Goal: Task Accomplishment & Management: Use online tool/utility

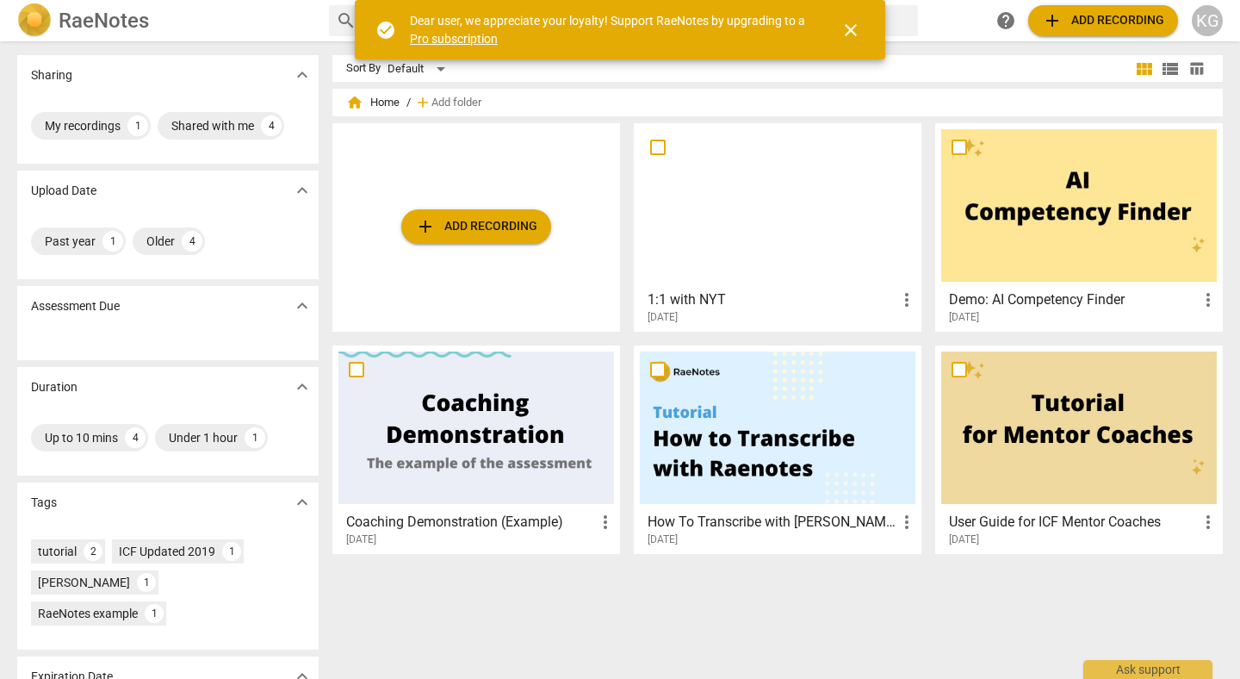
click at [472, 234] on span "add Add recording" at bounding box center [476, 226] width 122 height 21
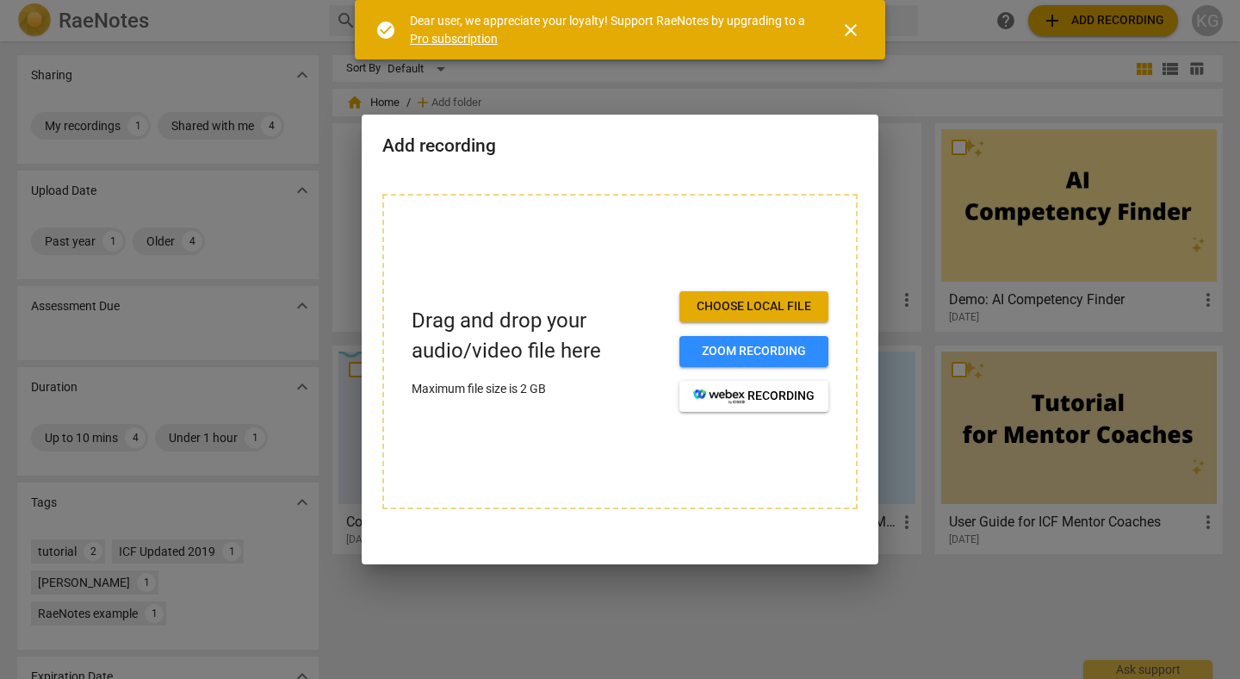
click at [740, 311] on span "Choose local file" at bounding box center [753, 306] width 121 height 17
click at [768, 348] on span "Zoom recording" at bounding box center [753, 351] width 121 height 17
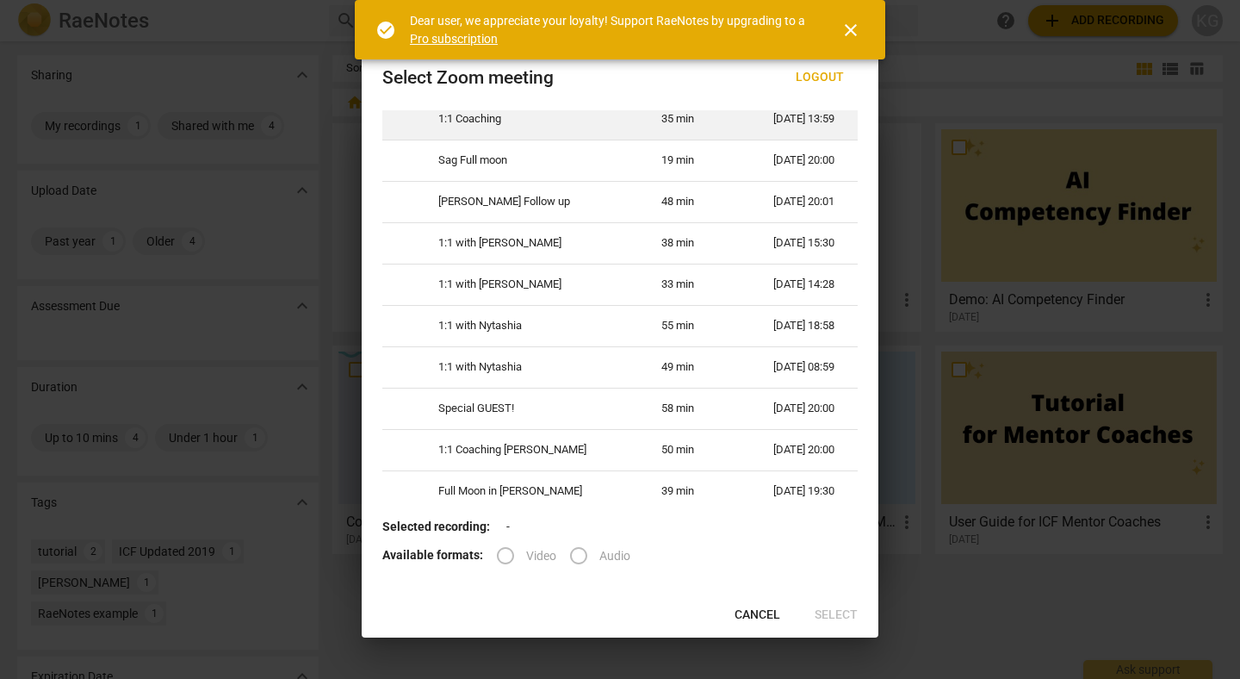
scroll to position [52, 0]
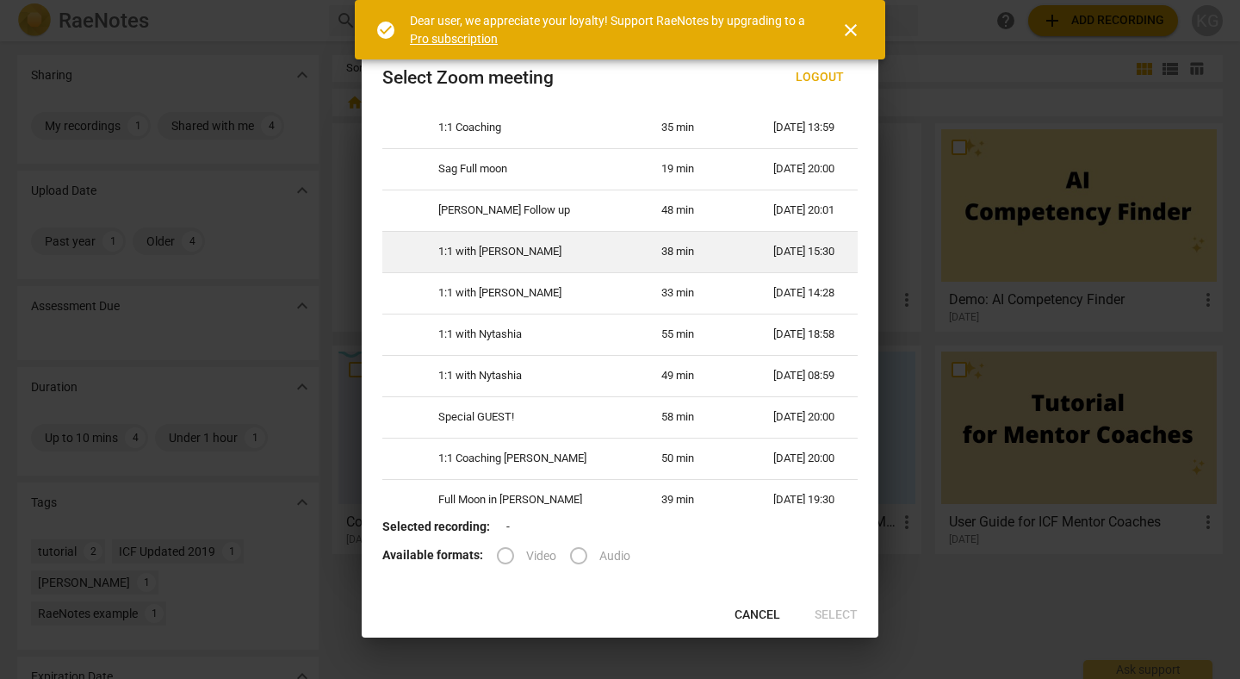
click at [565, 255] on td "1:1 with [PERSON_NAME]" at bounding box center [529, 251] width 223 height 41
radio input "true"
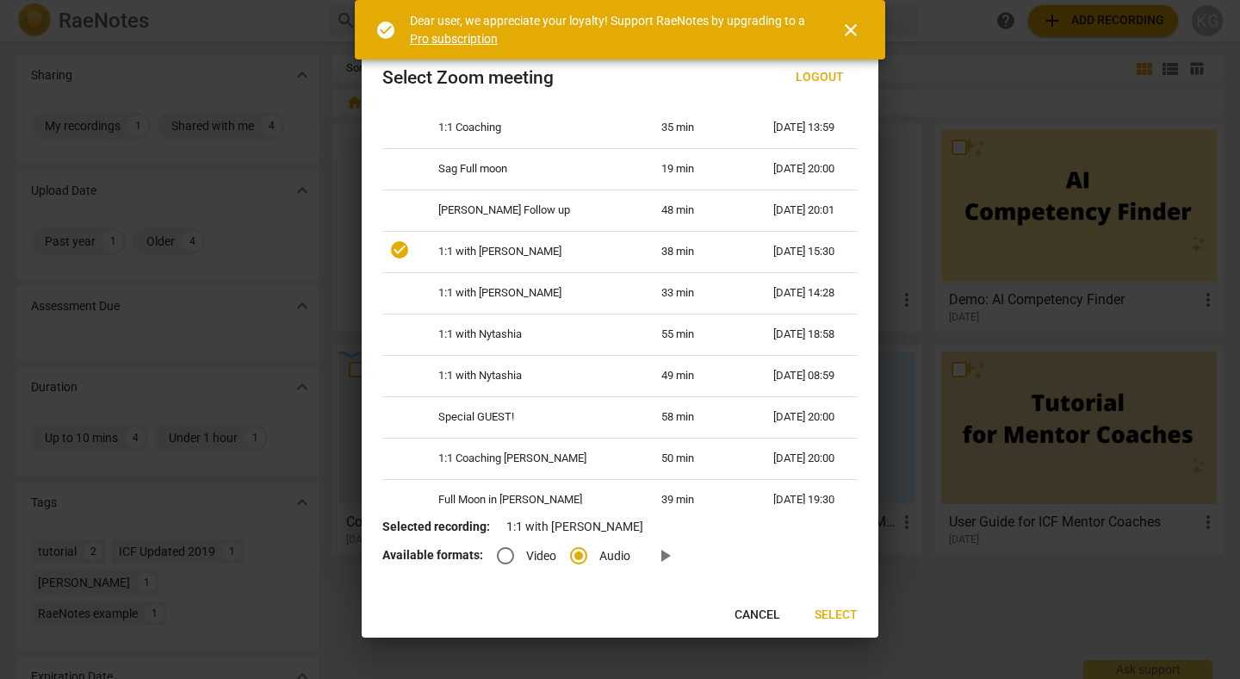
click at [839, 624] on button "Select" at bounding box center [836, 615] width 71 height 31
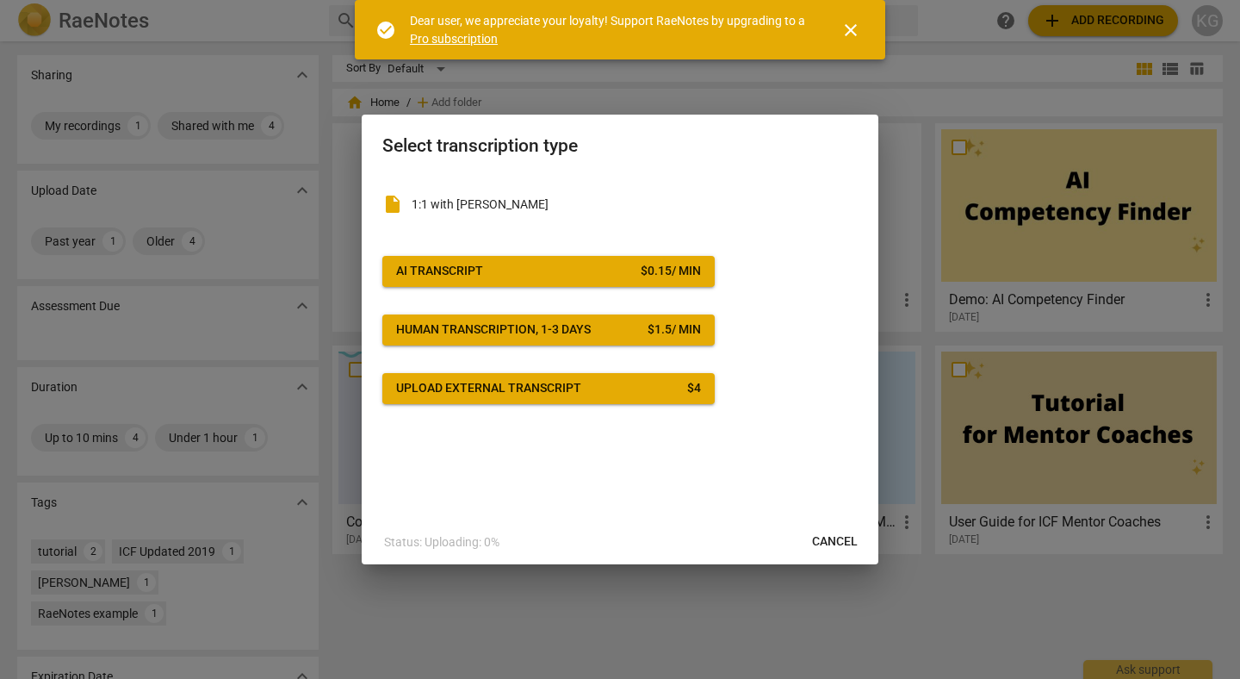
click at [563, 401] on button "Upload external transcript $ 4" at bounding box center [548, 388] width 332 height 31
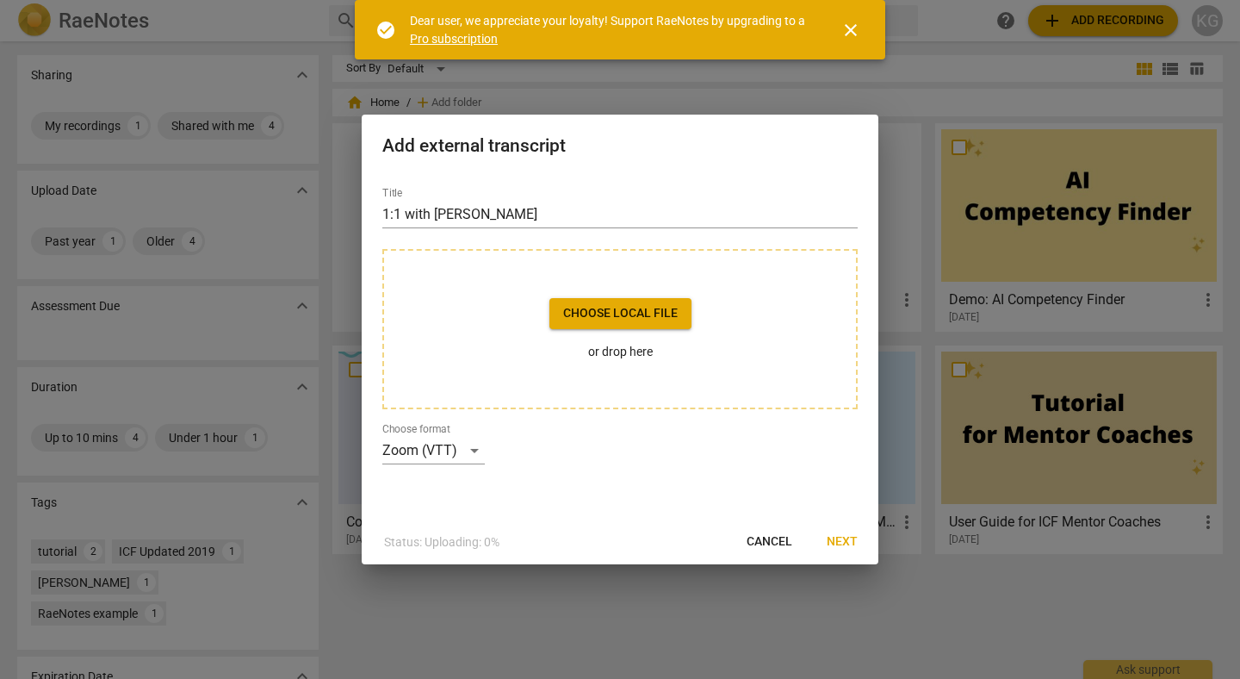
click at [581, 319] on span "Choose local file" at bounding box center [620, 313] width 115 height 17
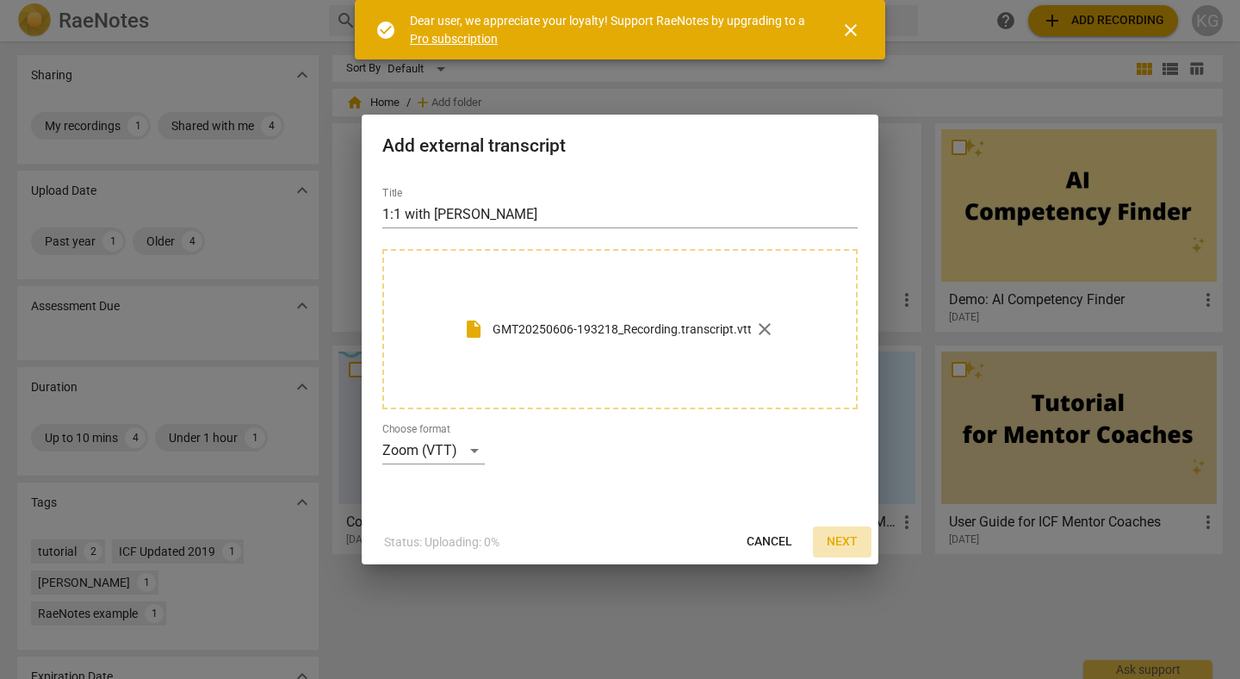
click at [843, 534] on span "Next" at bounding box center [842, 541] width 31 height 17
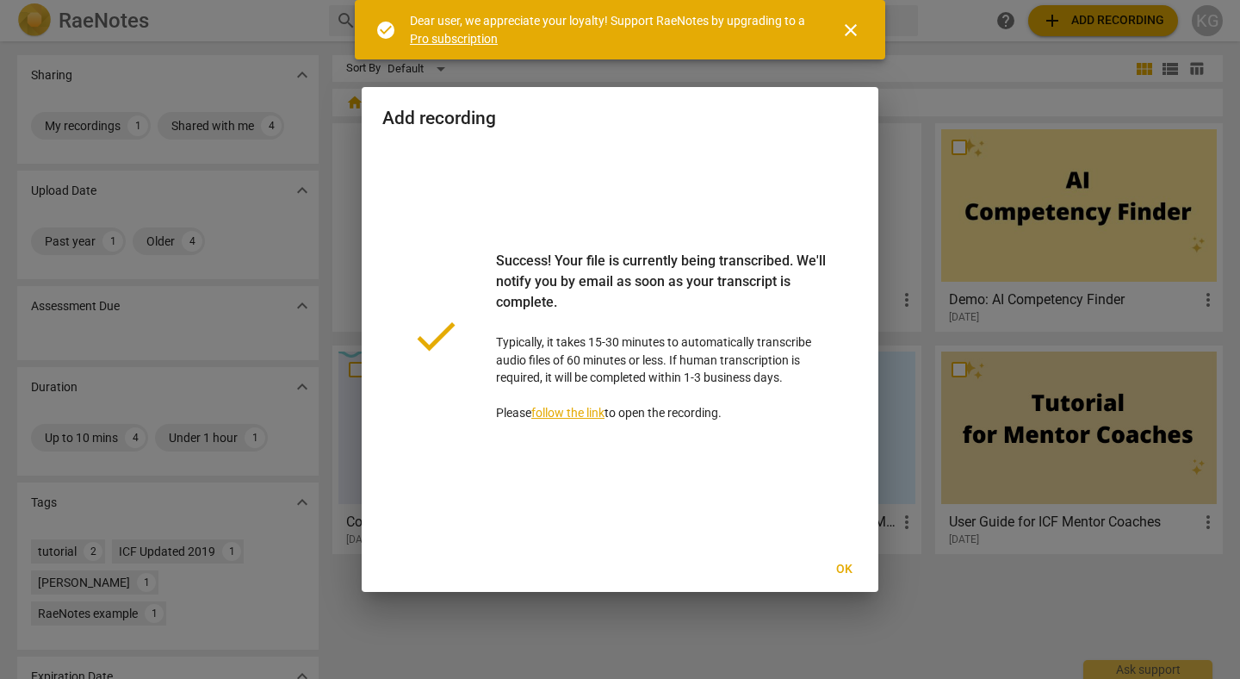
click at [846, 568] on span "Ok" at bounding box center [844, 569] width 28 height 17
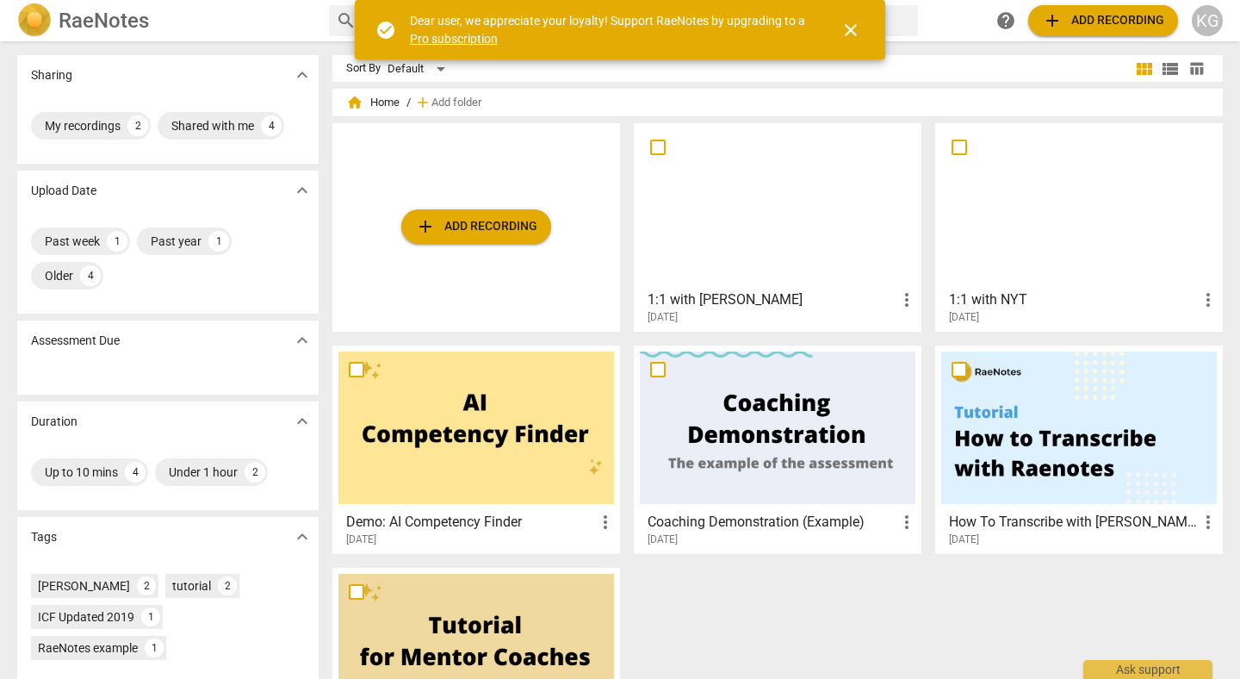
click at [861, 26] on span "close" at bounding box center [851, 30] width 21 height 21
